Goal: Transaction & Acquisition: Download file/media

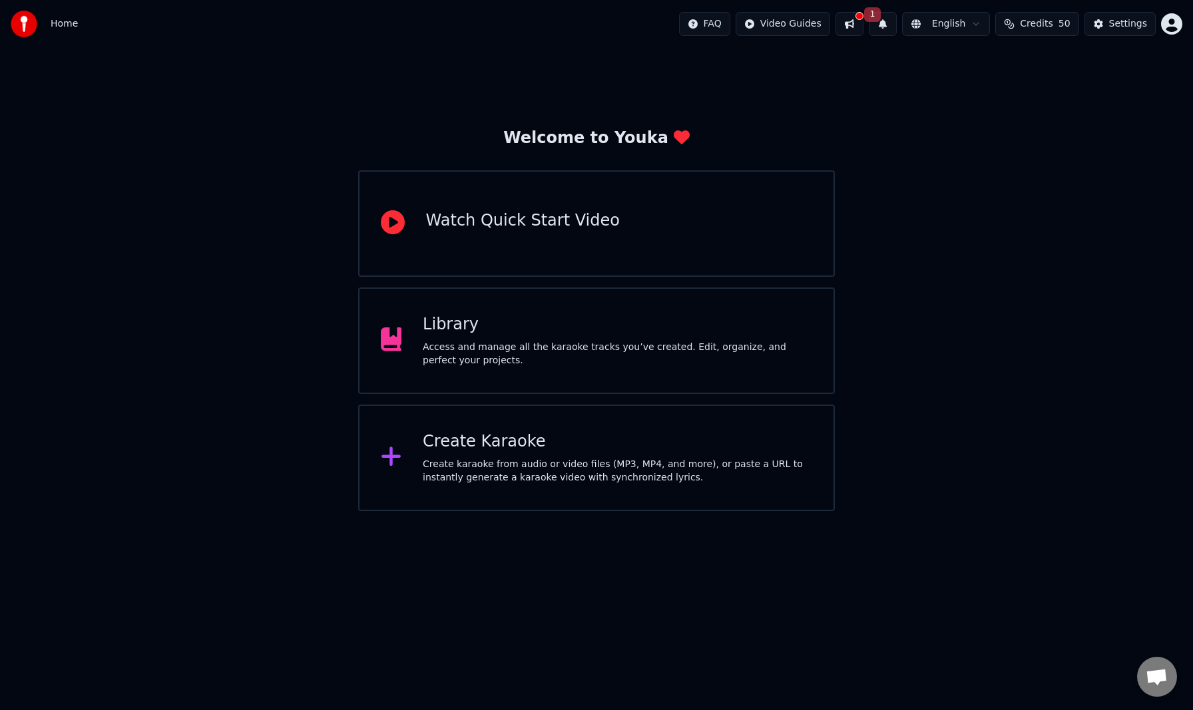
click at [601, 334] on div "Library" at bounding box center [617, 324] width 389 height 21
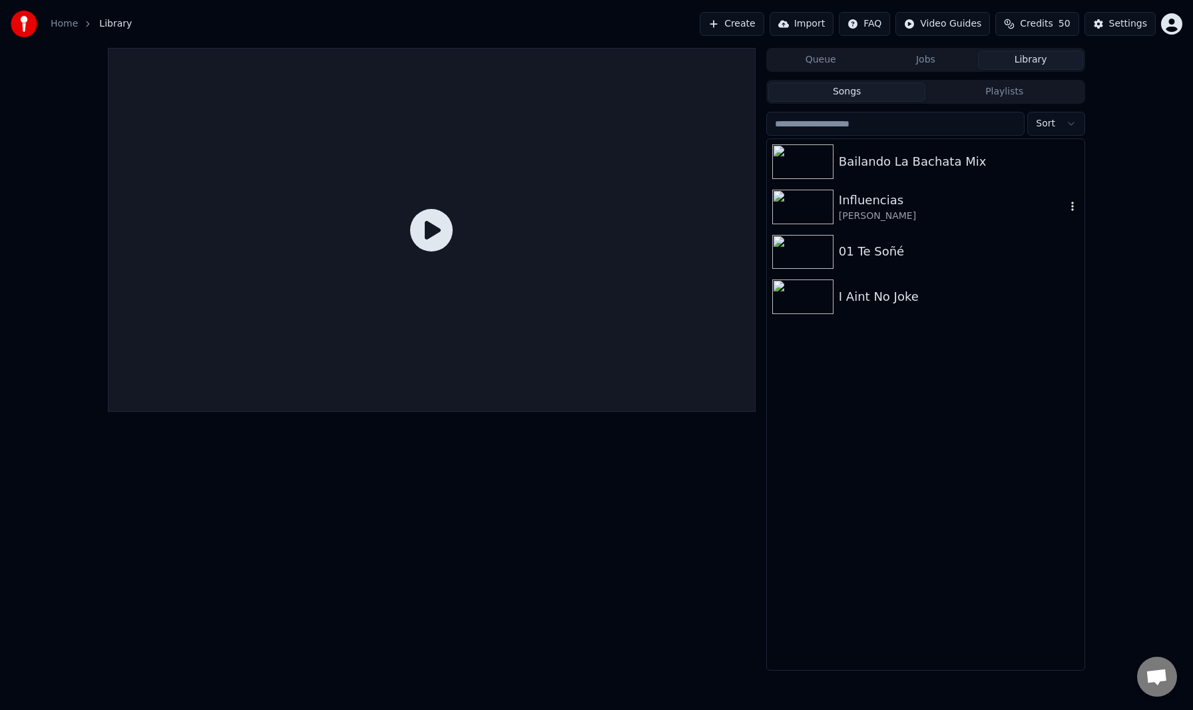
click at [932, 206] on div "Influencias" at bounding box center [952, 200] width 227 height 19
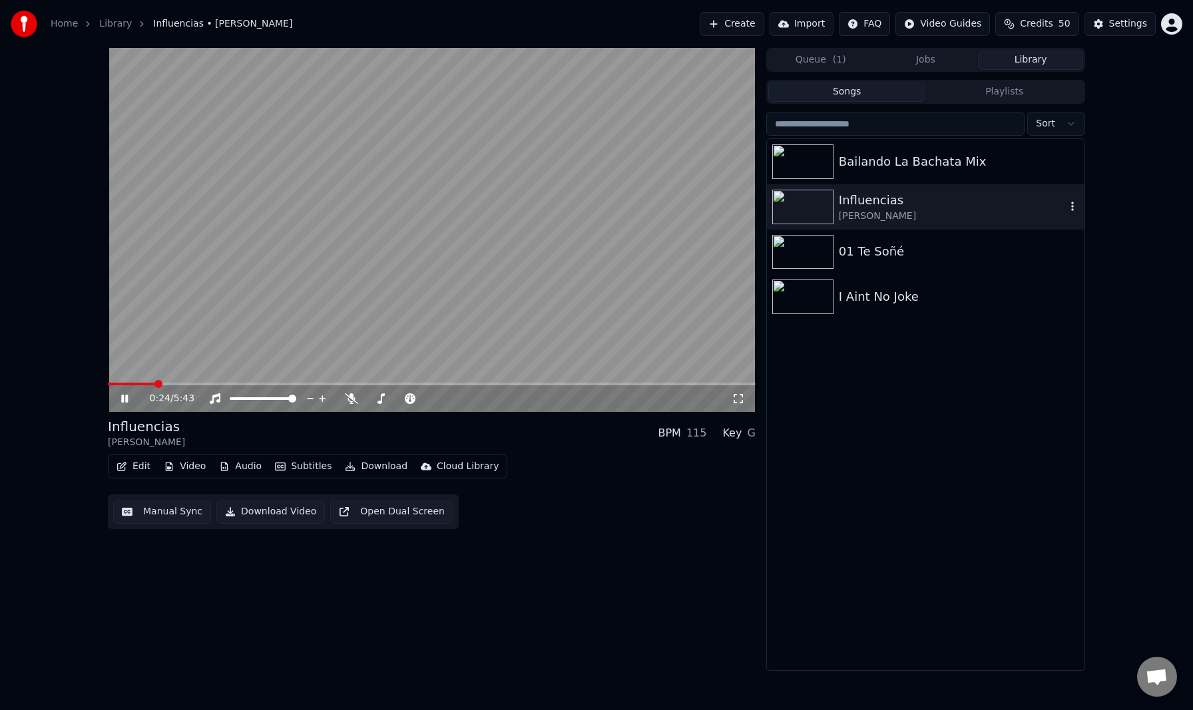
click at [1070, 208] on icon "button" at bounding box center [1072, 206] width 13 height 11
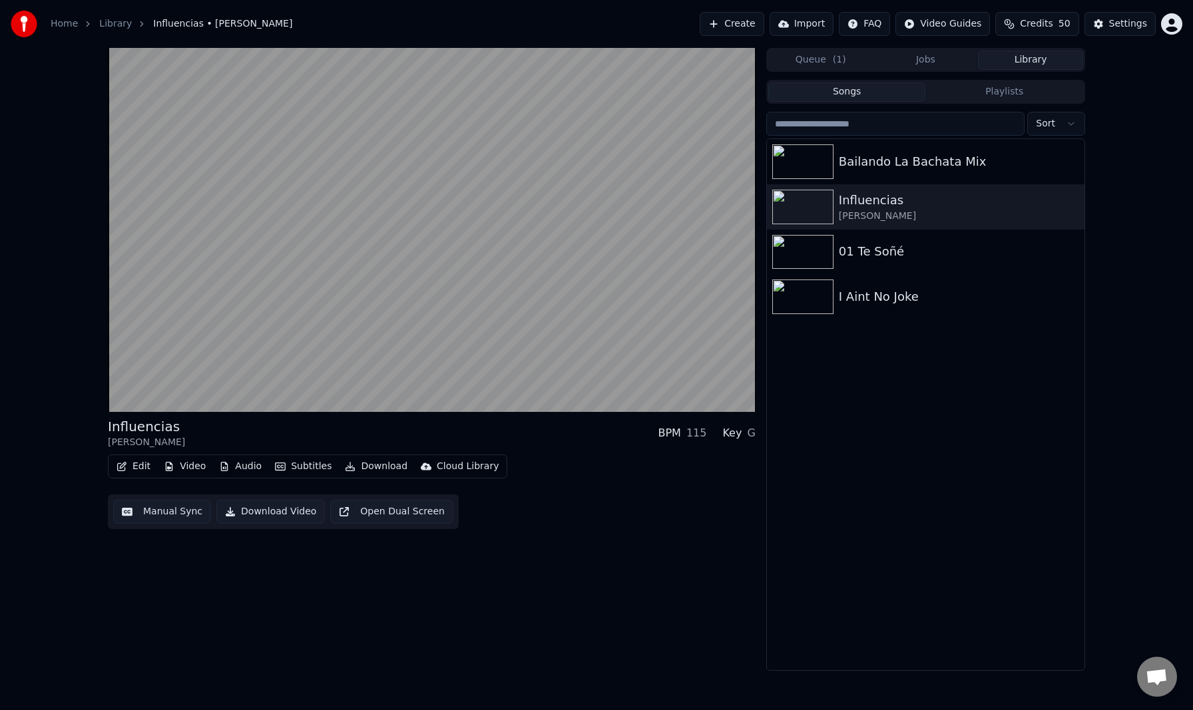
click at [265, 516] on button "Download Video" at bounding box center [270, 512] width 109 height 24
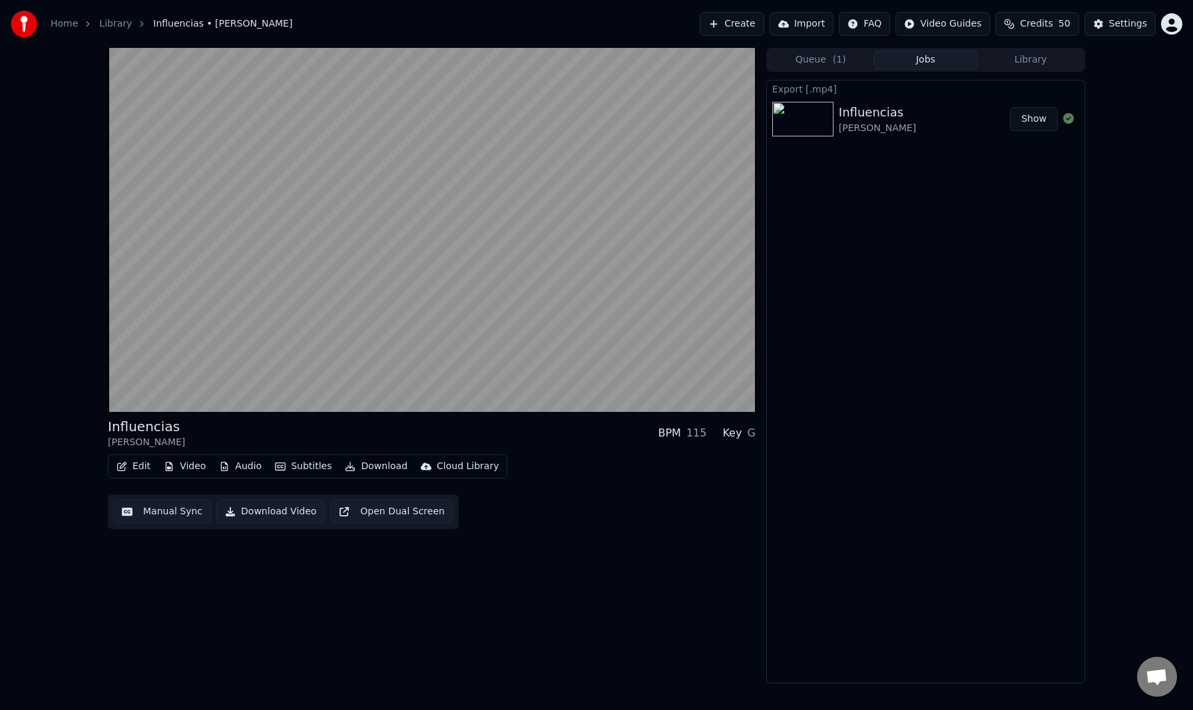
click at [1041, 122] on button "Show" at bounding box center [1034, 119] width 48 height 24
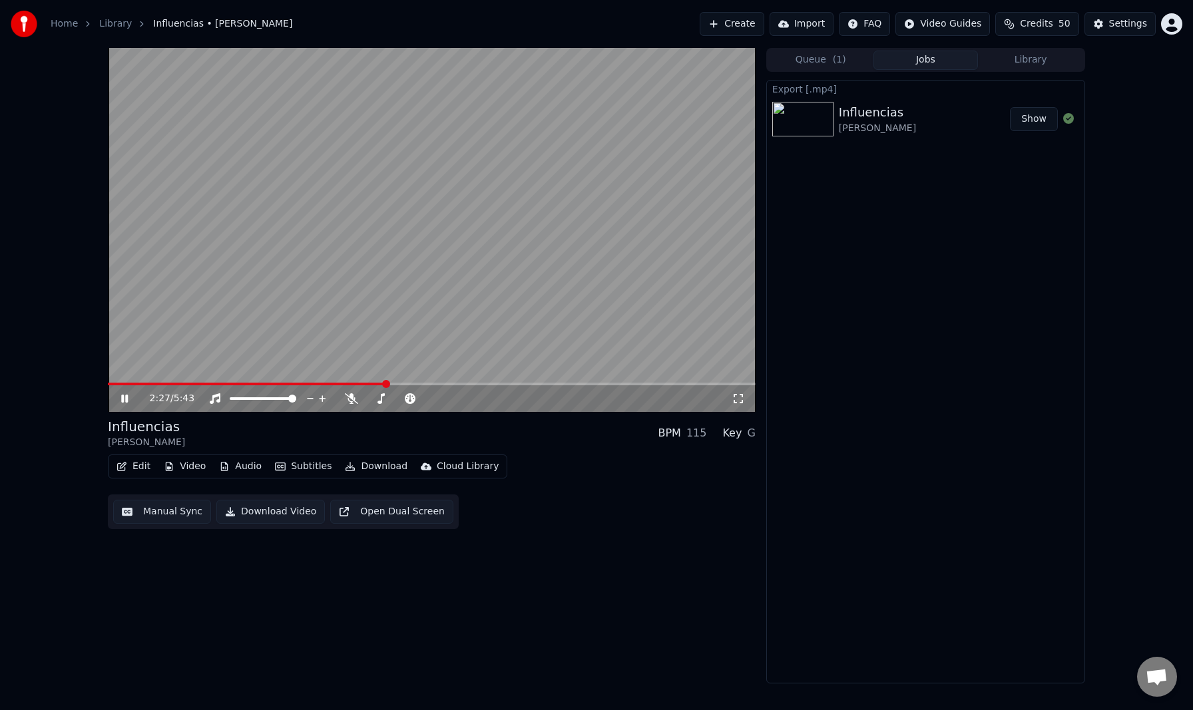
click at [1037, 124] on button "Show" at bounding box center [1034, 119] width 48 height 24
